Goal: Task Accomplishment & Management: Complete application form

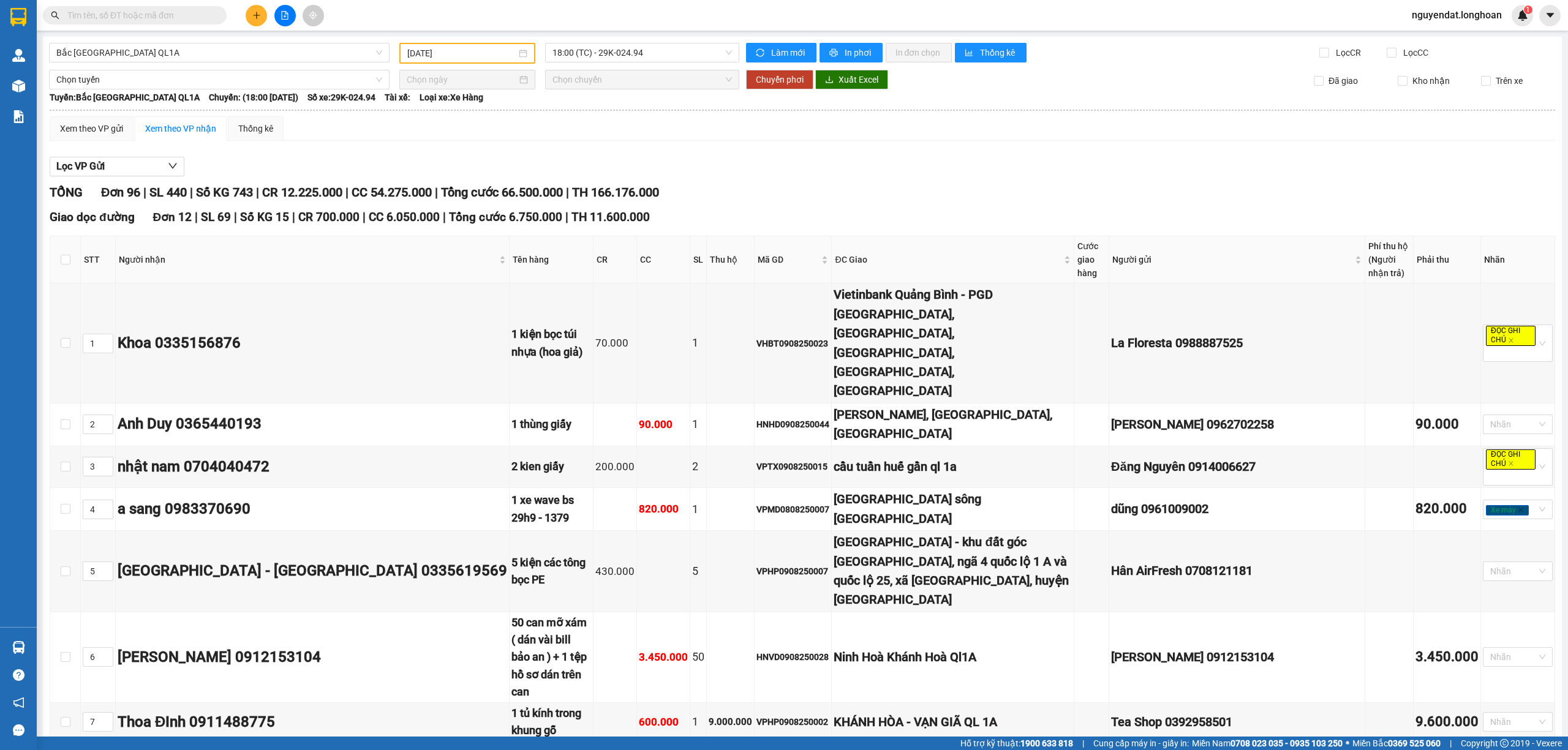
scroll to position [5430, 0]
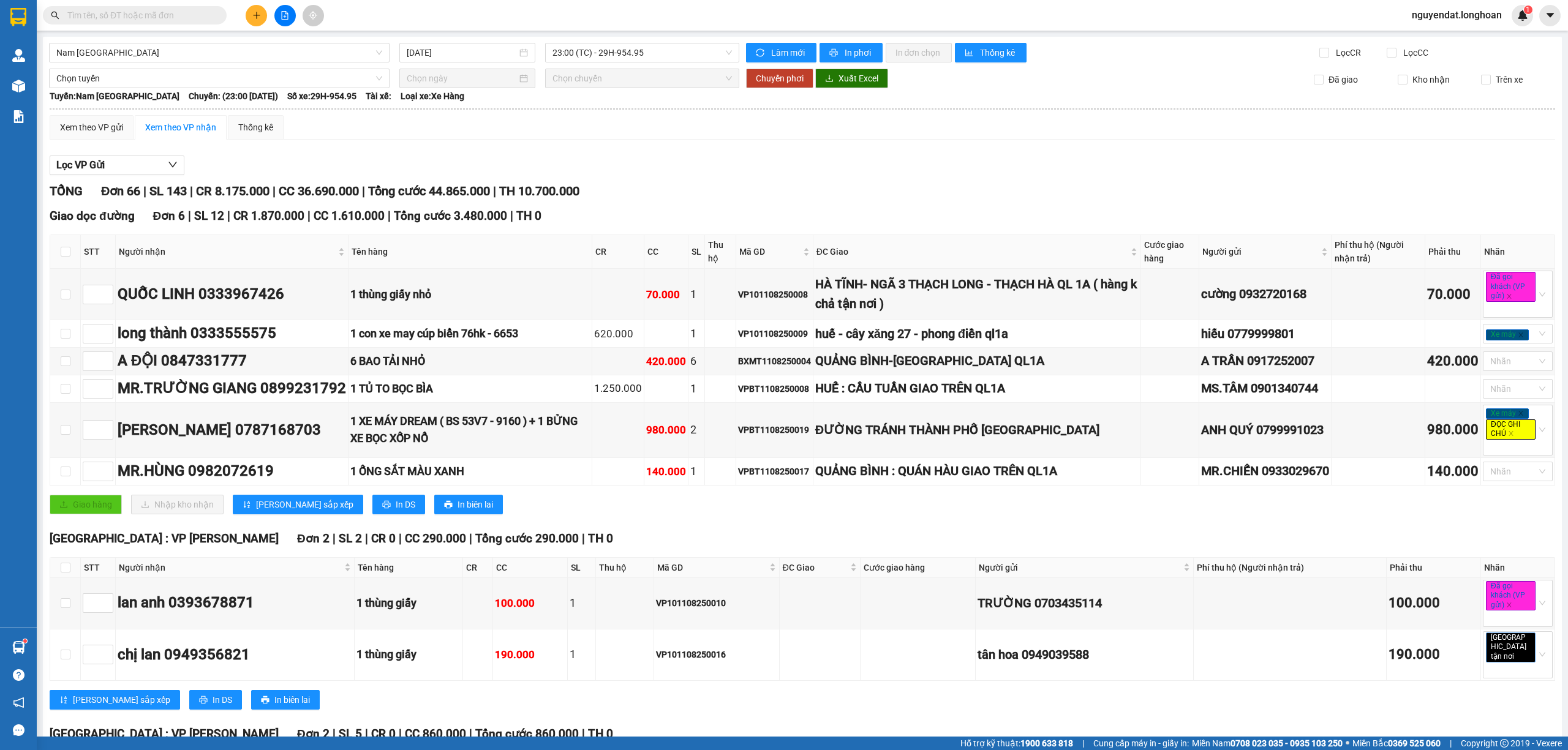
scroll to position [3645, 0]
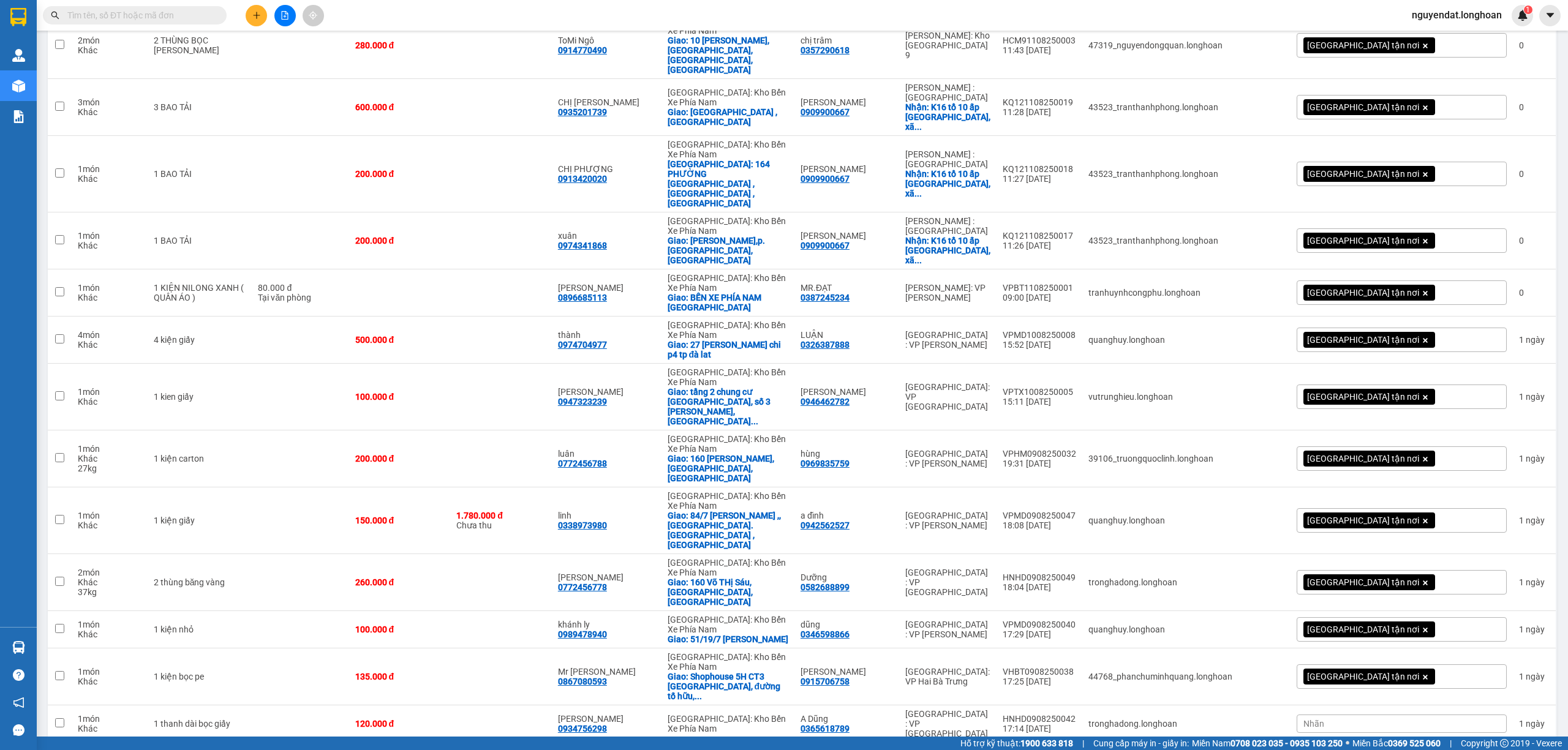
scroll to position [408, 0]
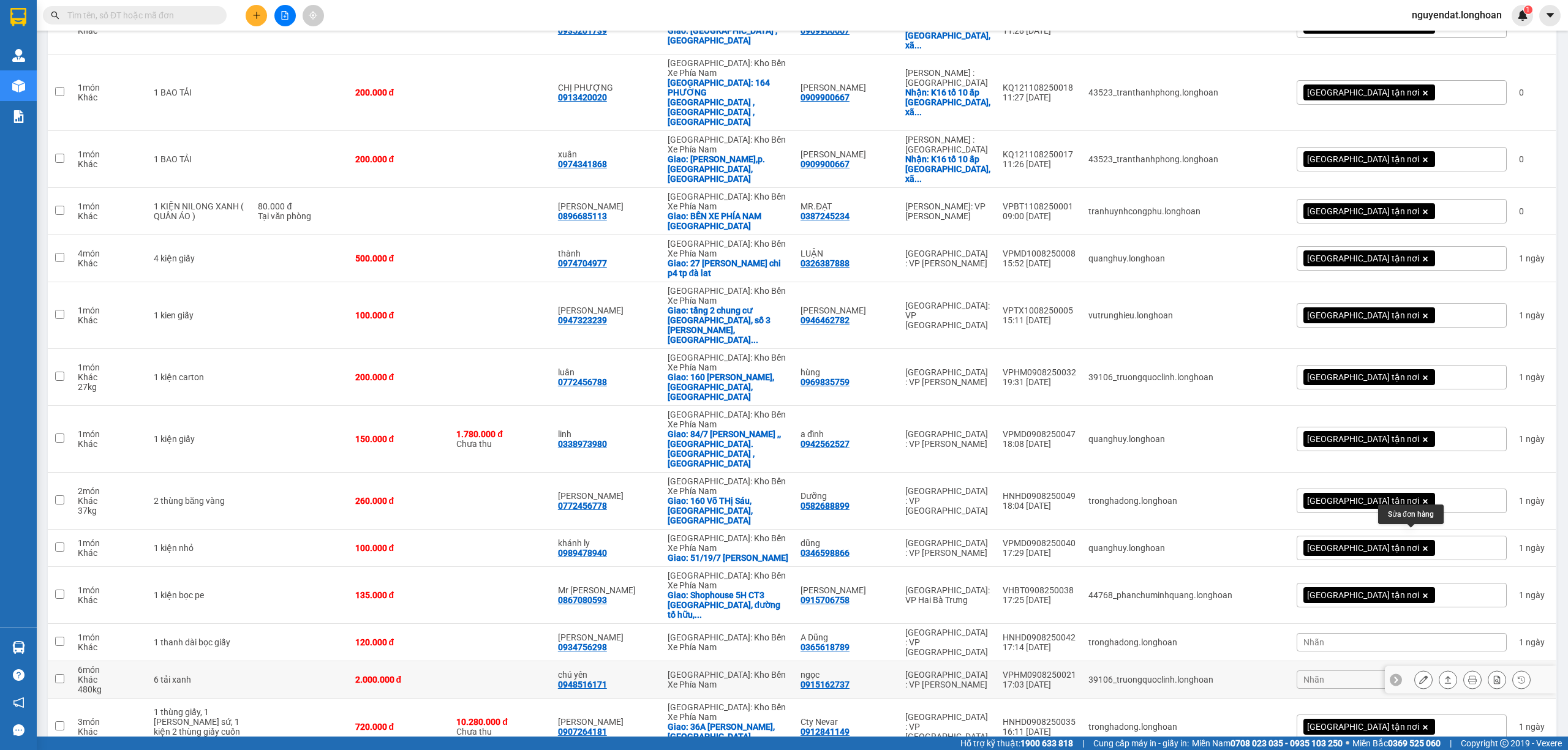
click at [1419, 675] on icon at bounding box center [1423, 679] width 8 height 8
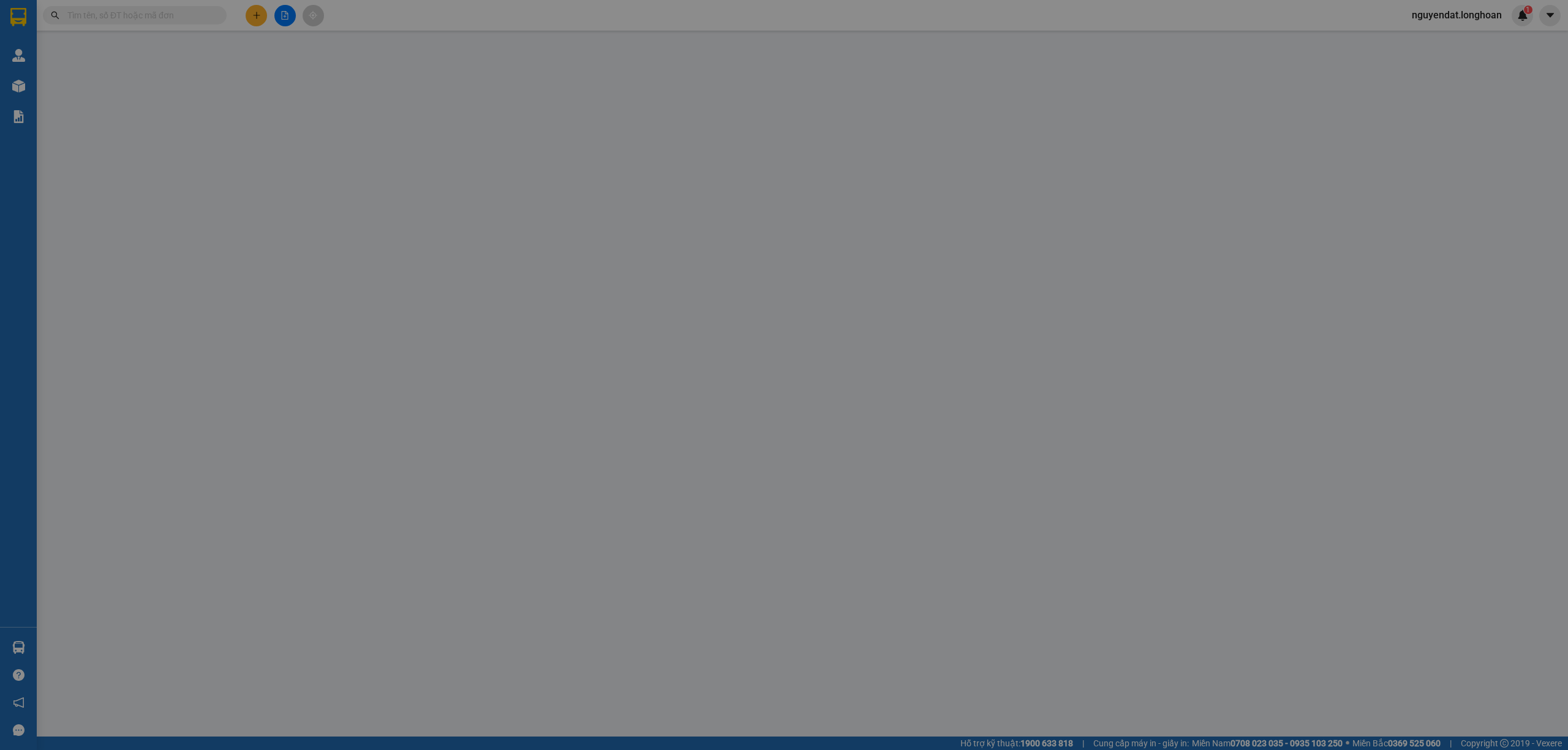
type input "0915162737"
type input "ngọc"
type input "0948516171"
type input "chú yên"
type input "2.000.000"
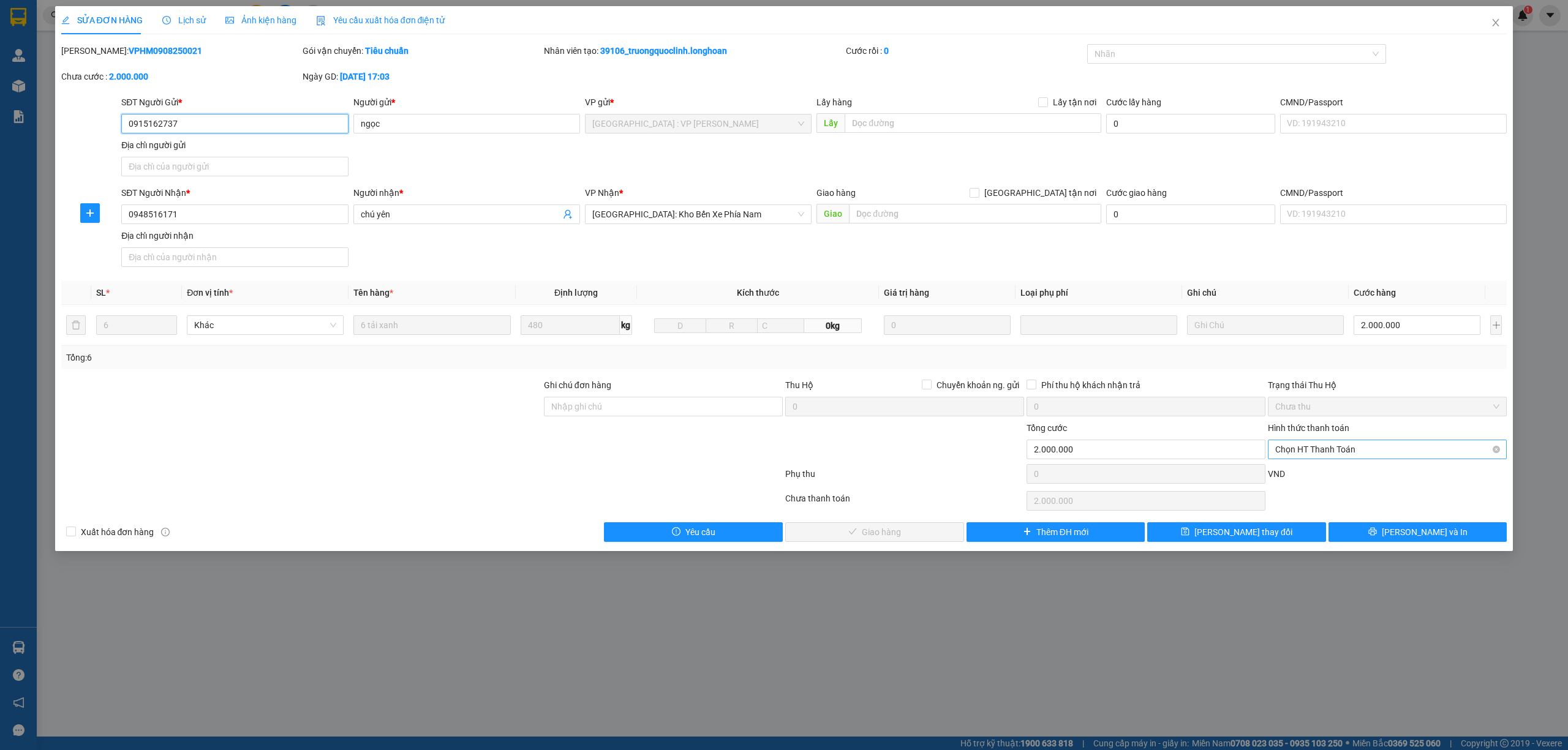
click at [1403, 457] on span "Chọn HT Thanh Toán" at bounding box center [1387, 449] width 224 height 18
click at [1326, 473] on div "Tại văn phòng" at bounding box center [1387, 476] width 224 height 14
type input "0"
click at [890, 530] on span "Lưu và Giao hàng" at bounding box center [881, 532] width 118 height 14
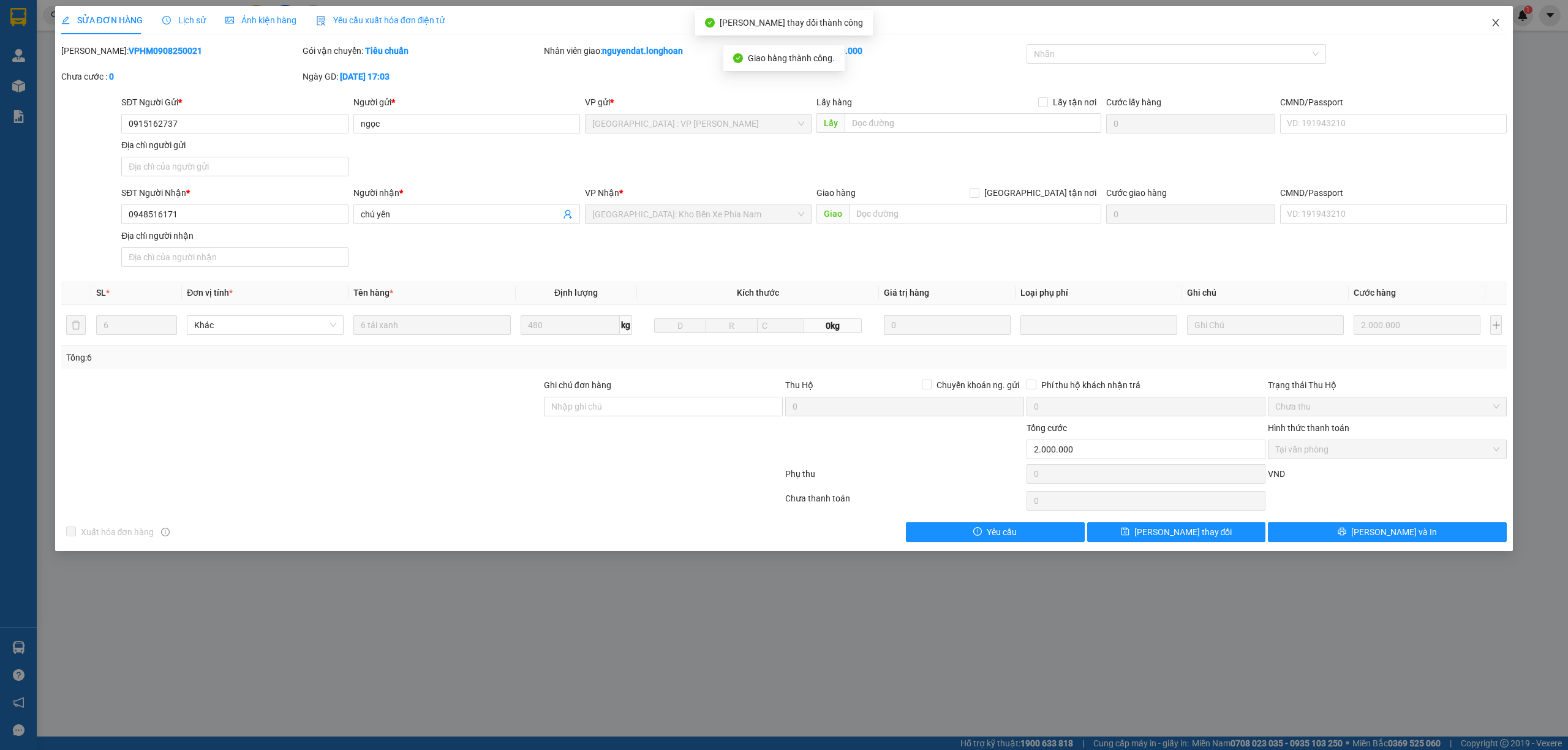
click at [1502, 22] on span "Close" at bounding box center [1495, 23] width 34 height 34
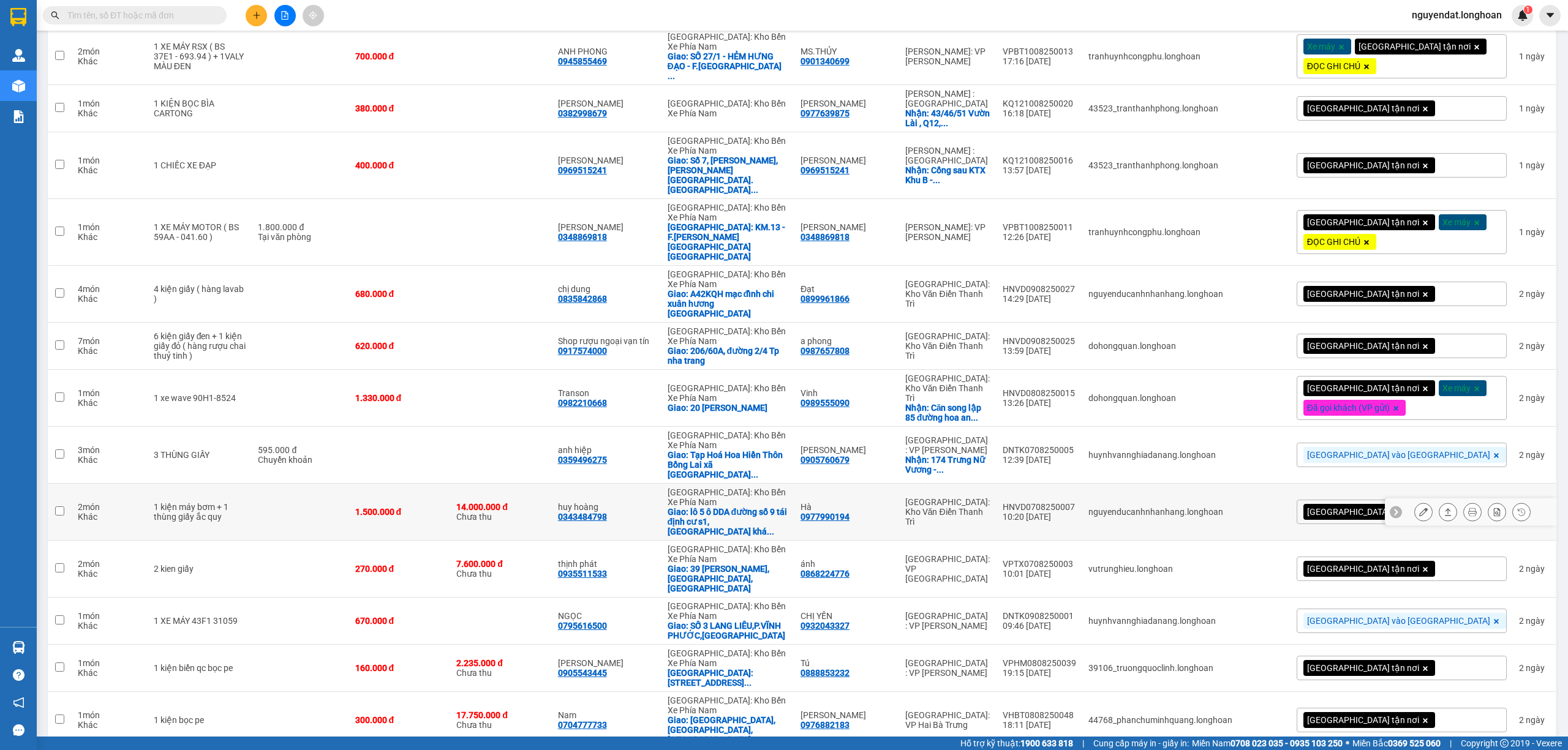
scroll to position [1632, 0]
